Goal: Navigation & Orientation: Find specific page/section

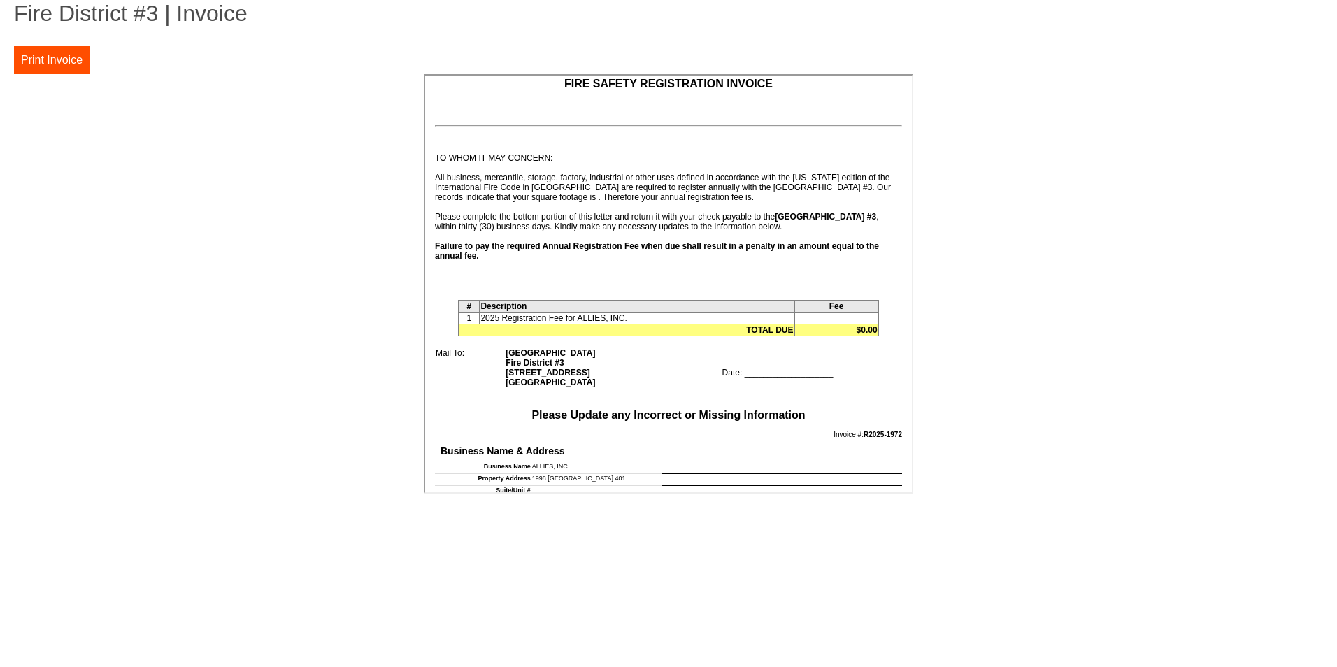
scroll to position [27, 0]
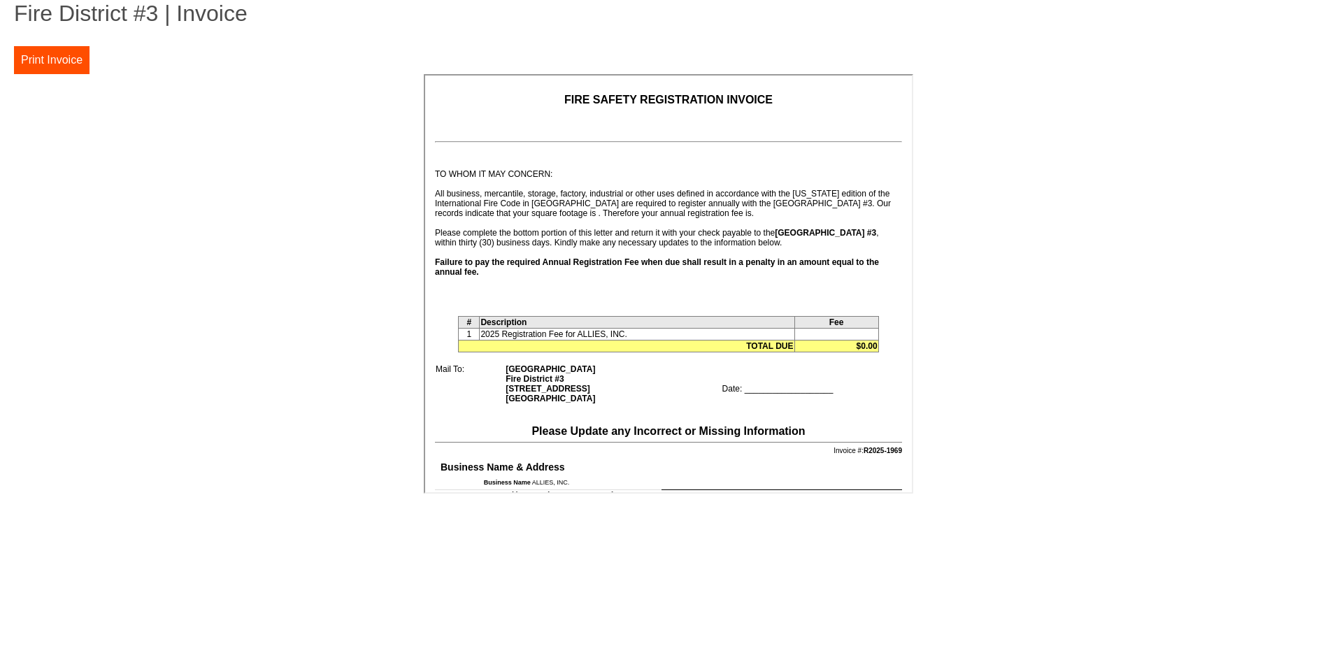
scroll to position [140, 0]
